Goal: Task Accomplishment & Management: Manage account settings

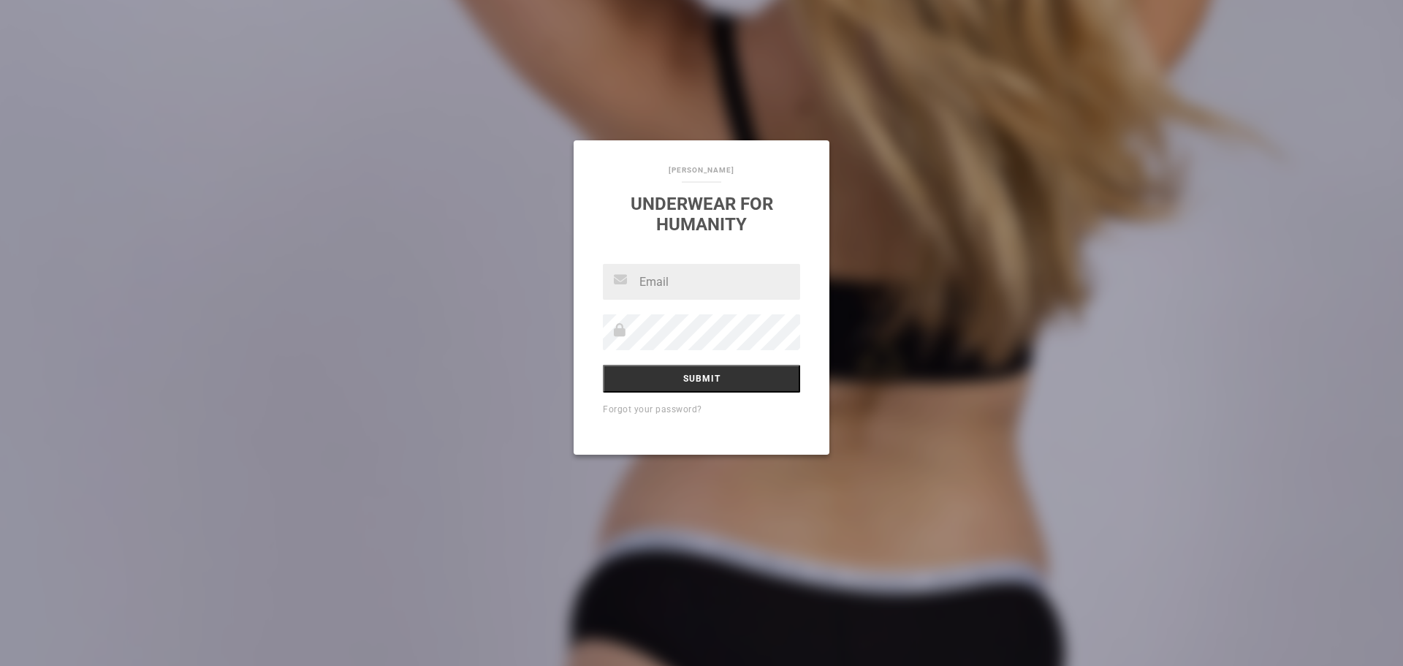
type input "[PERSON_NAME][EMAIL_ADDRESS][DOMAIN_NAME]"
click at [721, 374] on input "Submit" at bounding box center [701, 379] width 197 height 28
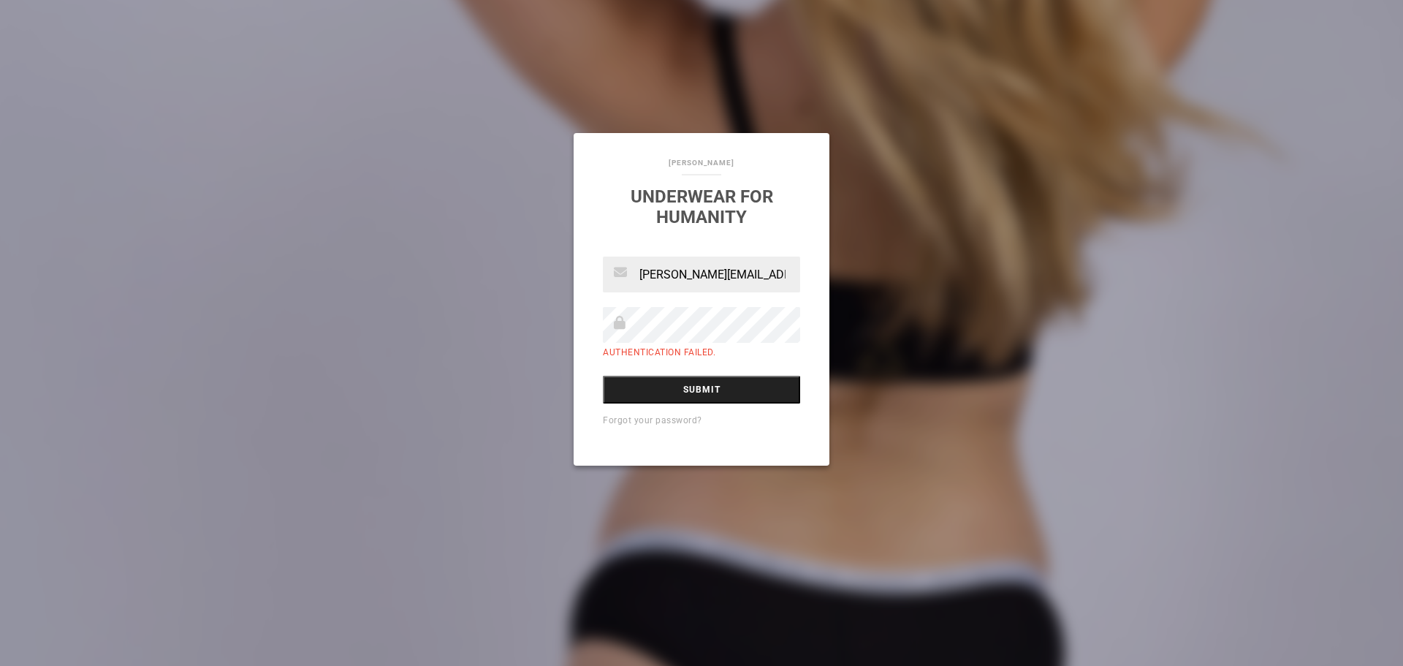
click at [727, 392] on input "Submit" at bounding box center [701, 390] width 197 height 28
click at [826, 468] on div "[PERSON_NAME] Underwear For Humanity [PERSON_NAME][EMAIL_ADDRESS][DOMAIN_NAME] …" at bounding box center [701, 333] width 1403 height 666
drag, startPoint x: 741, startPoint y: 284, endPoint x: 740, endPoint y: 291, distance: 7.3
click at [741, 286] on input "[PERSON_NAME][EMAIL_ADDRESS][DOMAIN_NAME]" at bounding box center [701, 275] width 197 height 36
type input "[EMAIL_ADDRESS][DOMAIN_NAME]"
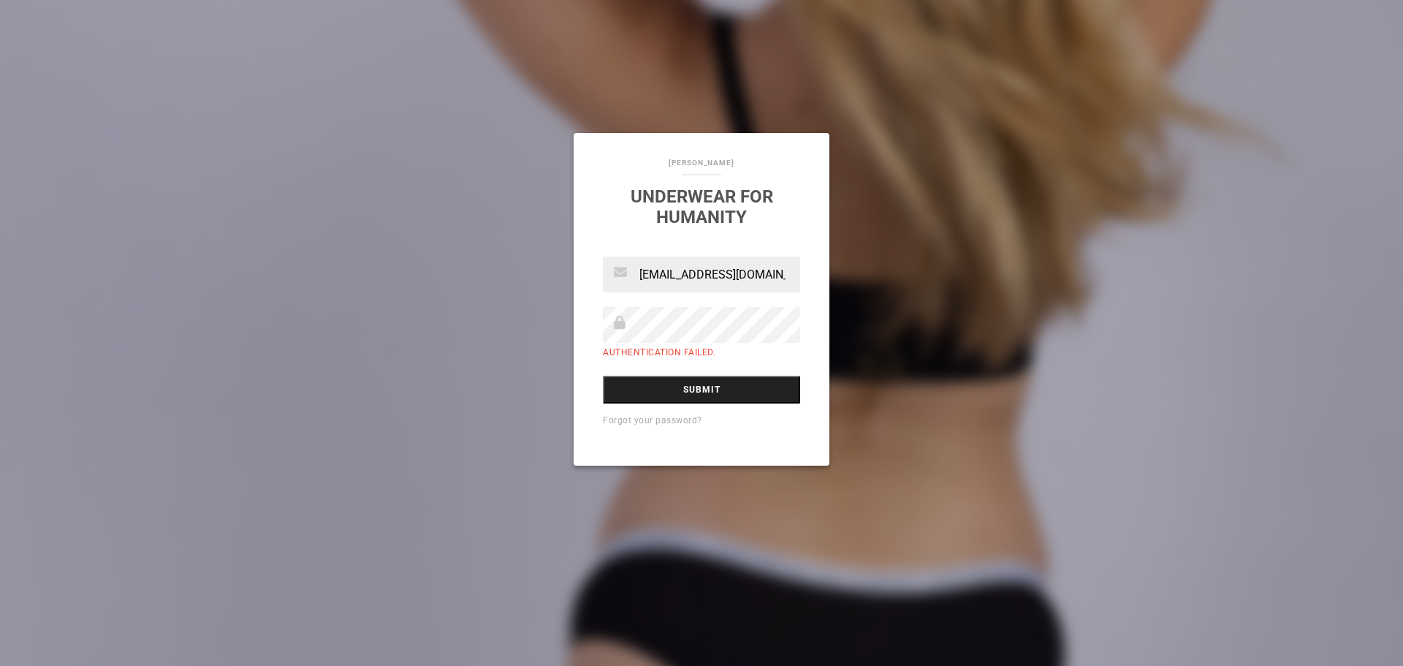
click at [738, 387] on input "Submit" at bounding box center [701, 390] width 197 height 28
